Goal: Information Seeking & Learning: Learn about a topic

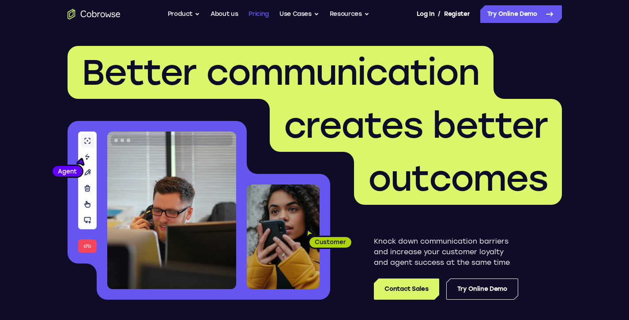
click at [256, 13] on link "Pricing" at bounding box center [258, 14] width 20 height 18
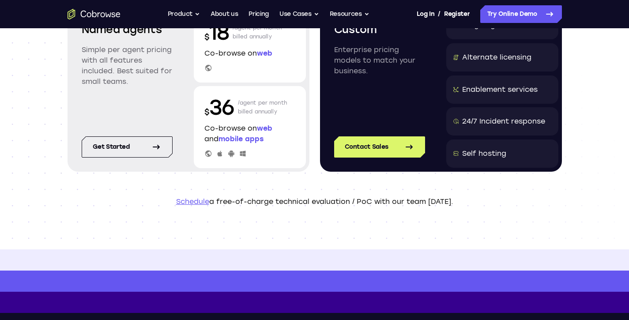
scroll to position [148, 0]
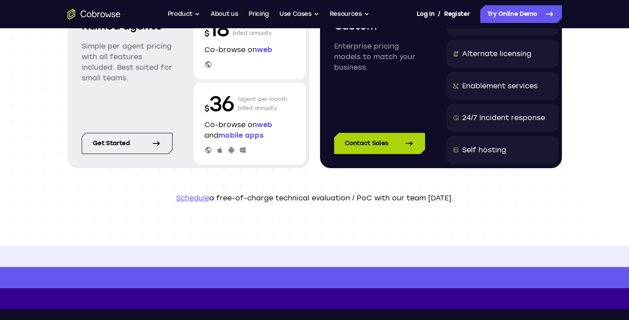
click at [414, 144] on icon at bounding box center [409, 143] width 11 height 11
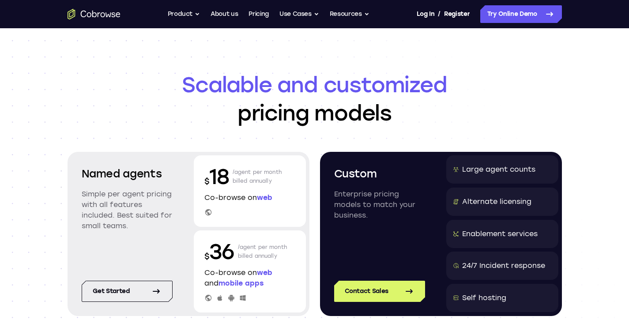
click at [235, 280] on span "mobile apps" at bounding box center [240, 283] width 45 height 8
click at [236, 282] on span "mobile apps" at bounding box center [240, 283] width 45 height 8
click at [243, 297] on icon at bounding box center [243, 298] width 6 height 6
click at [299, 15] on button "Use Cases" at bounding box center [299, 14] width 40 height 18
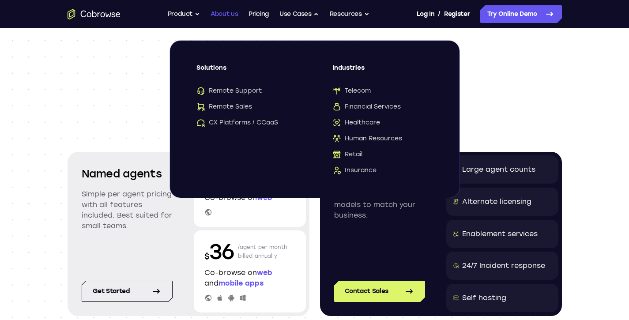
click at [221, 17] on link "About us" at bounding box center [224, 14] width 27 height 18
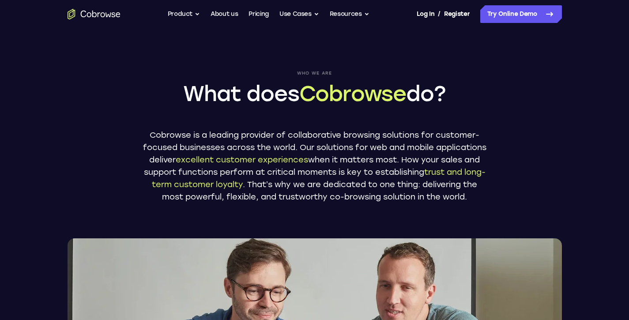
click at [186, 14] on button "Product" at bounding box center [184, 14] width 33 height 18
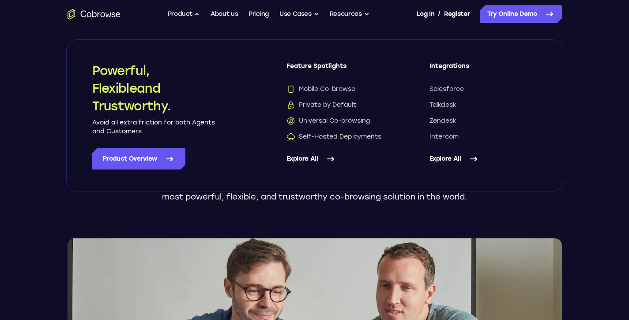
click at [185, 271] on img at bounding box center [315, 319] width 494 height 163
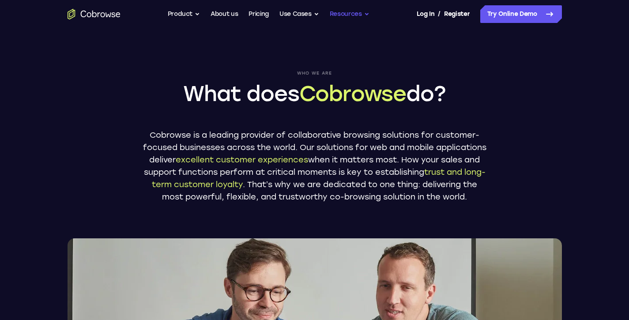
click at [360, 15] on button "Resources" at bounding box center [350, 14] width 40 height 18
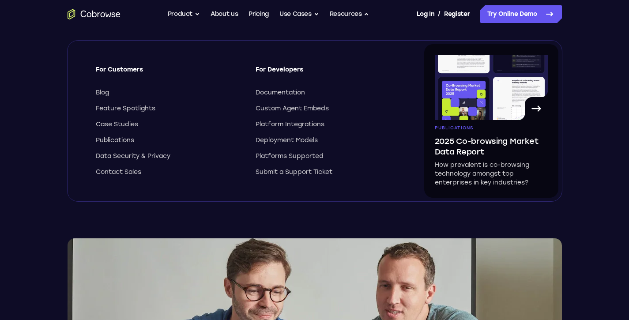
click at [102, 13] on icon "Go to the home page" at bounding box center [94, 14] width 53 height 11
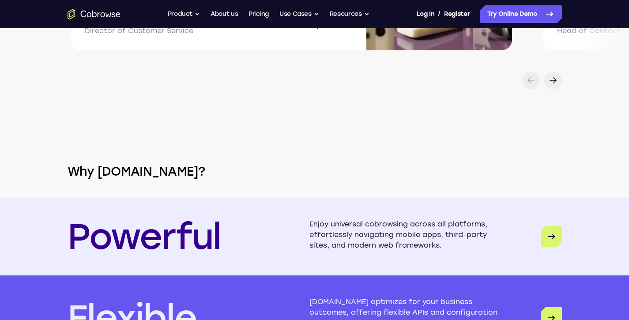
scroll to position [2069, 0]
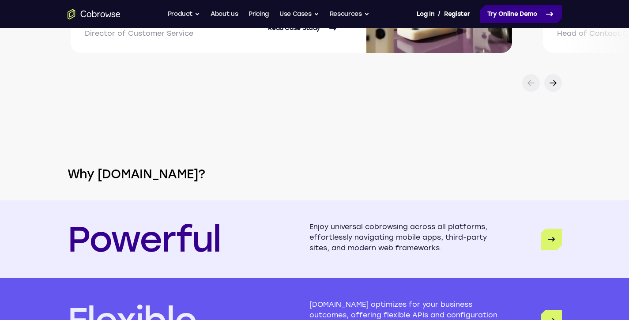
click at [519, 12] on link "Try Online Demo" at bounding box center [521, 14] width 82 height 18
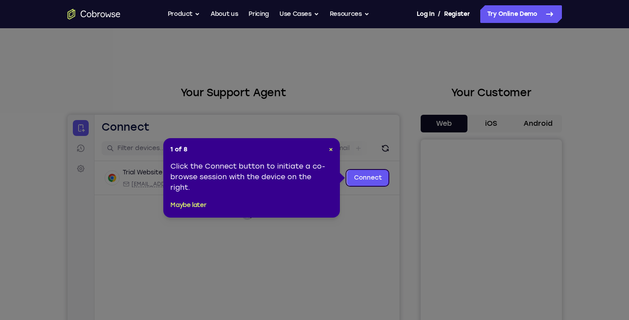
click at [493, 123] on icon at bounding box center [318, 160] width 636 height 320
click at [193, 203] on button "Maybe later" at bounding box center [188, 205] width 36 height 11
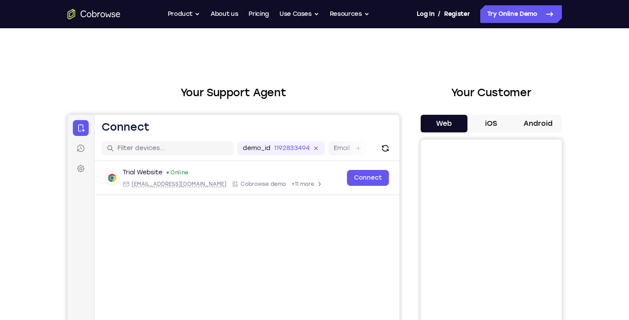
click at [490, 126] on button "iOS" at bounding box center [490, 124] width 47 height 18
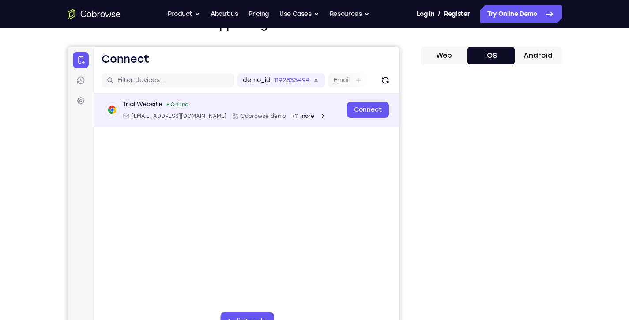
scroll to position [72, 0]
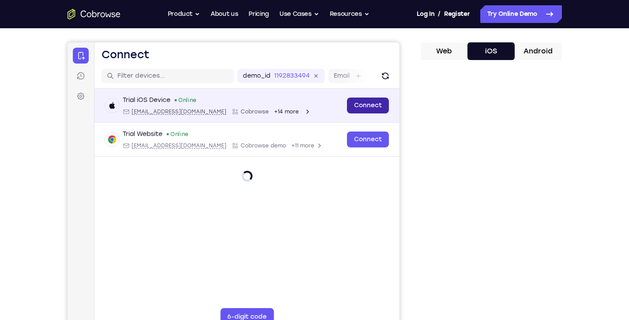
click at [364, 109] on link "Connect" at bounding box center [367, 106] width 42 height 16
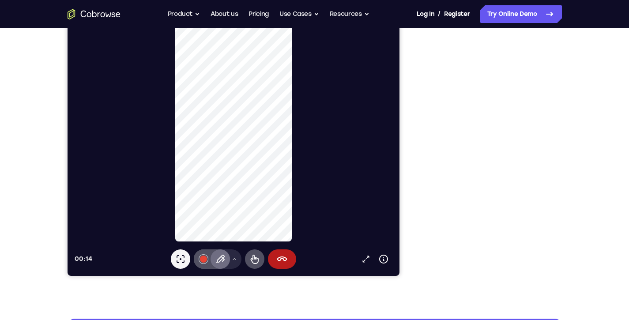
scroll to position [151, 0]
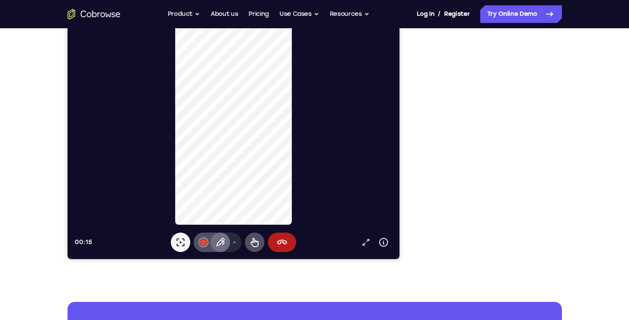
click at [222, 246] on icon at bounding box center [219, 242] width 11 height 11
click at [235, 239] on button "Drawing tools menu" at bounding box center [234, 242] width 14 height 19
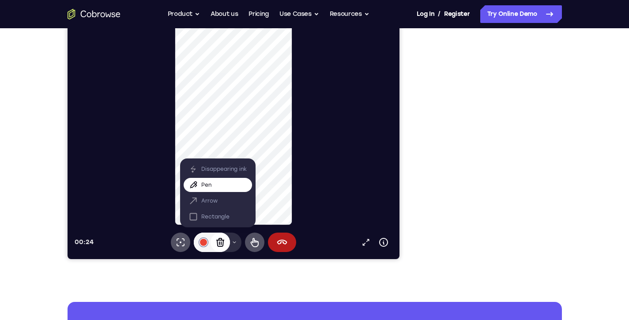
click at [231, 184] on button "Pen" at bounding box center [217, 185] width 68 height 14
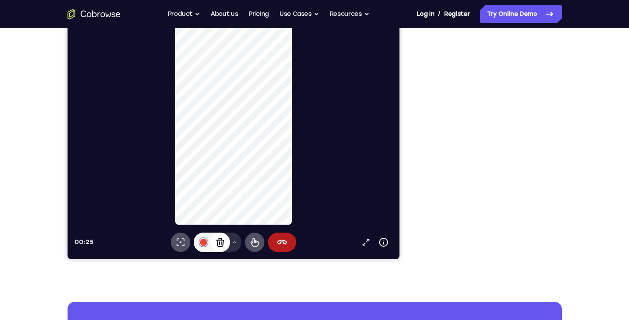
click at [236, 243] on icon at bounding box center [233, 242] width 5 height 5
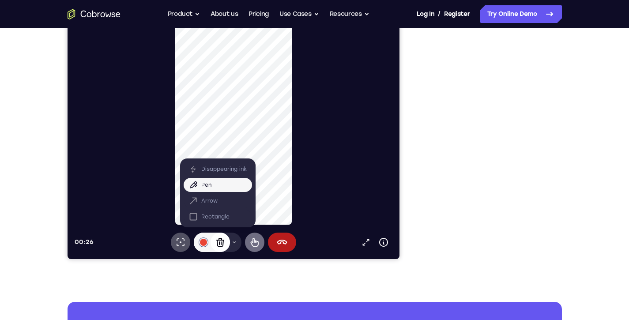
click at [257, 243] on icon at bounding box center [254, 242] width 8 height 9
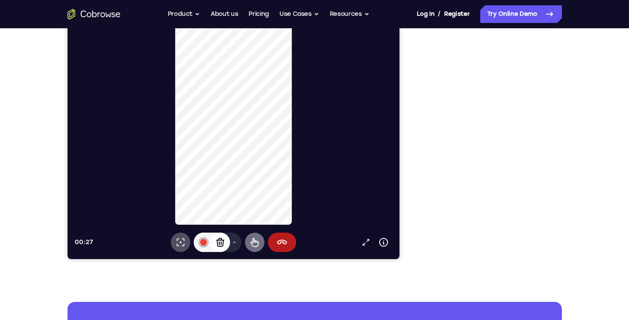
click at [261, 242] on button "Remote control" at bounding box center [253, 242] width 19 height 19
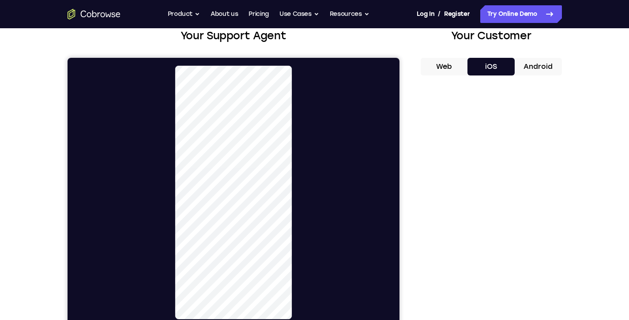
scroll to position [0, 0]
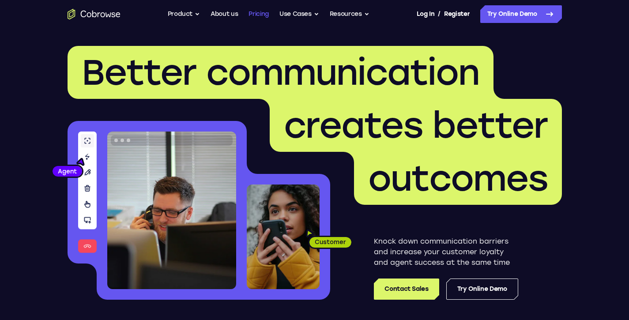
click at [256, 13] on link "Pricing" at bounding box center [258, 14] width 20 height 18
